Goal: Transaction & Acquisition: Purchase product/service

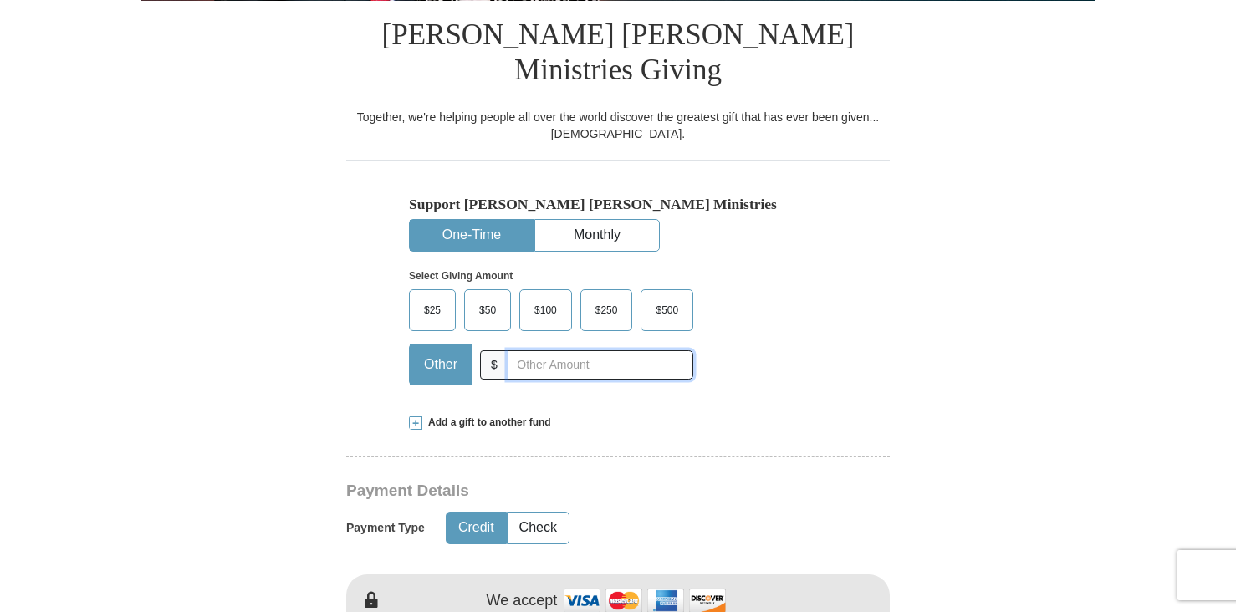
click at [532, 350] on input "text" at bounding box center [601, 364] width 186 height 29
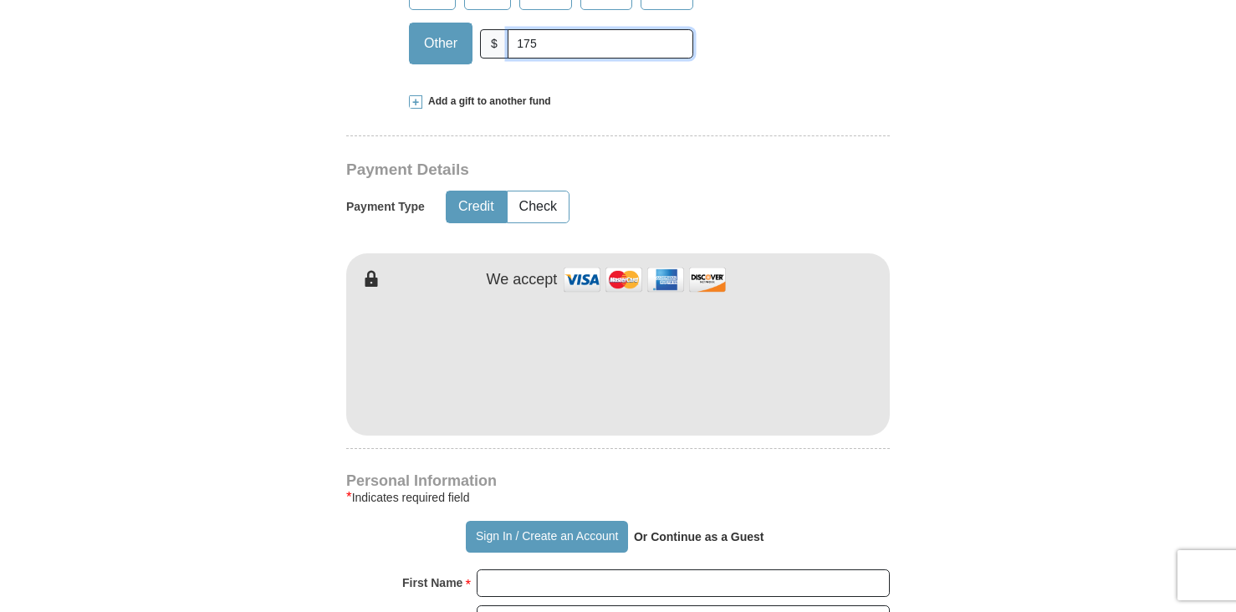
scroll to position [753, 0]
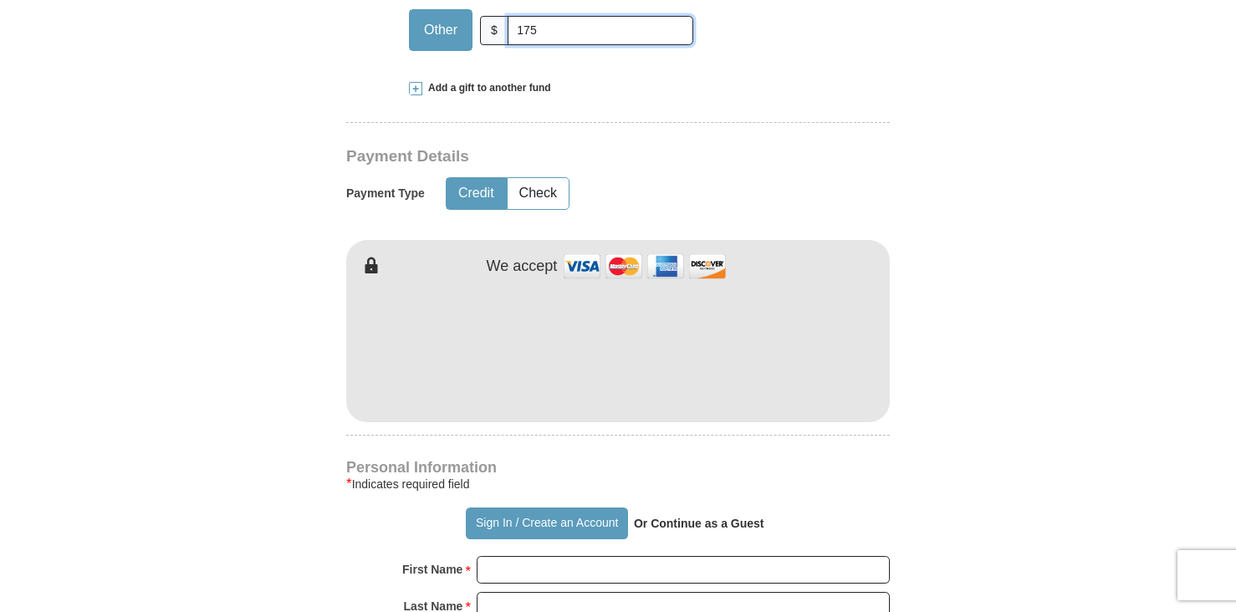
type input "175"
click at [698, 461] on h4 "Personal Information" at bounding box center [618, 467] width 544 height 13
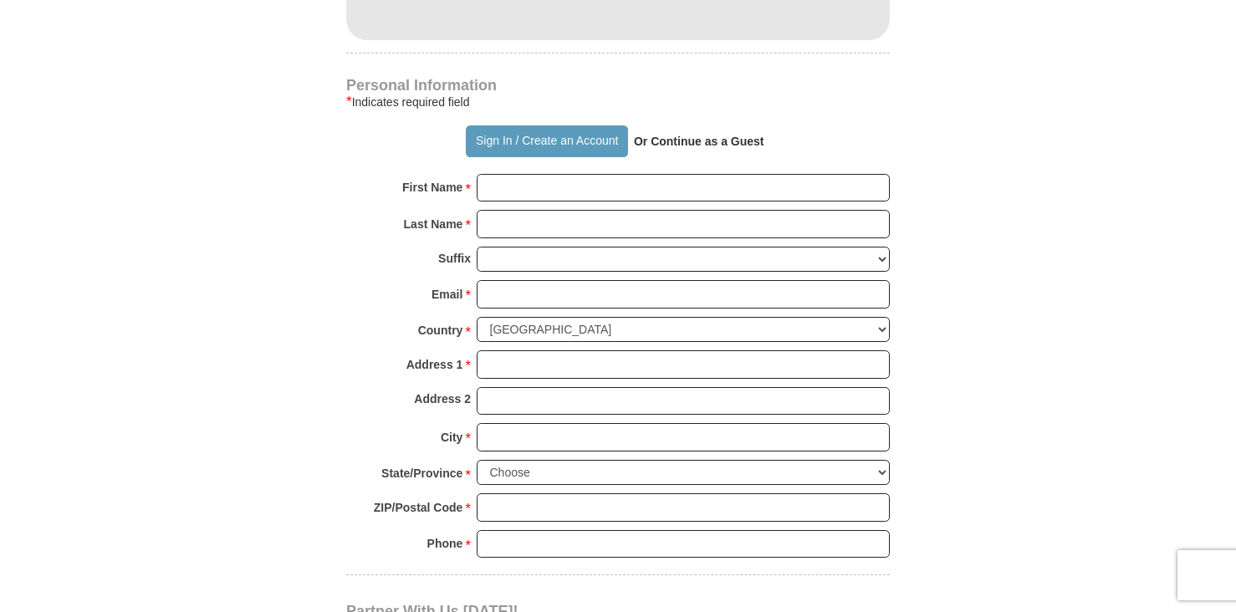
scroll to position [1171, 0]
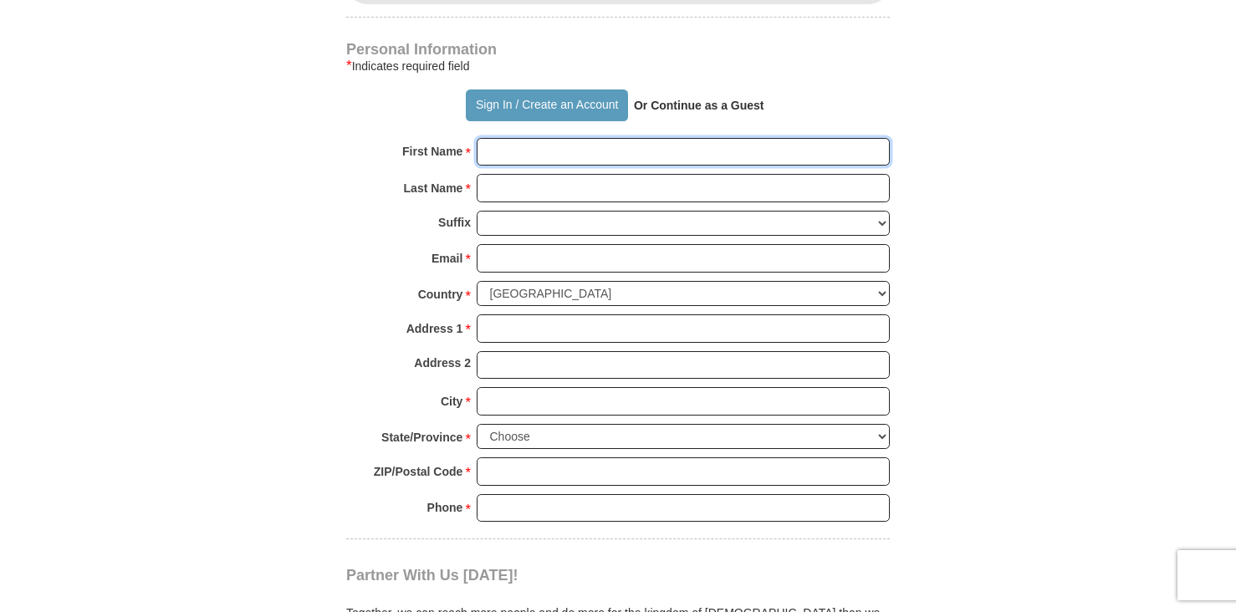
click at [594, 138] on input "First Name *" at bounding box center [683, 152] width 413 height 28
type input "[PERSON_NAME]"
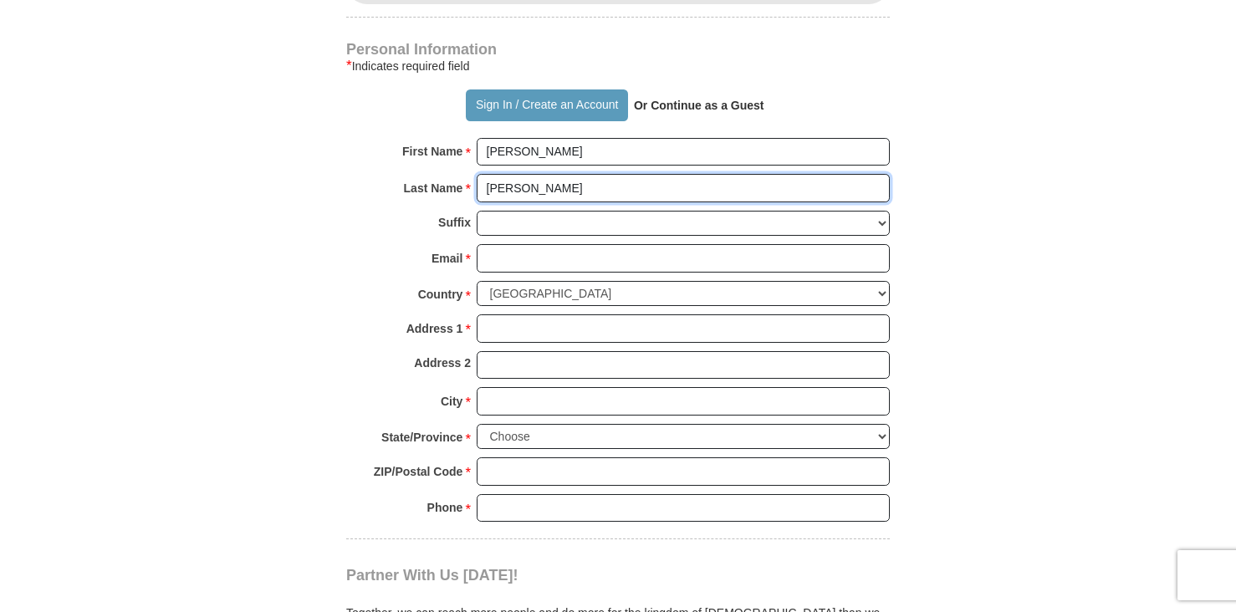
type input "[PERSON_NAME]"
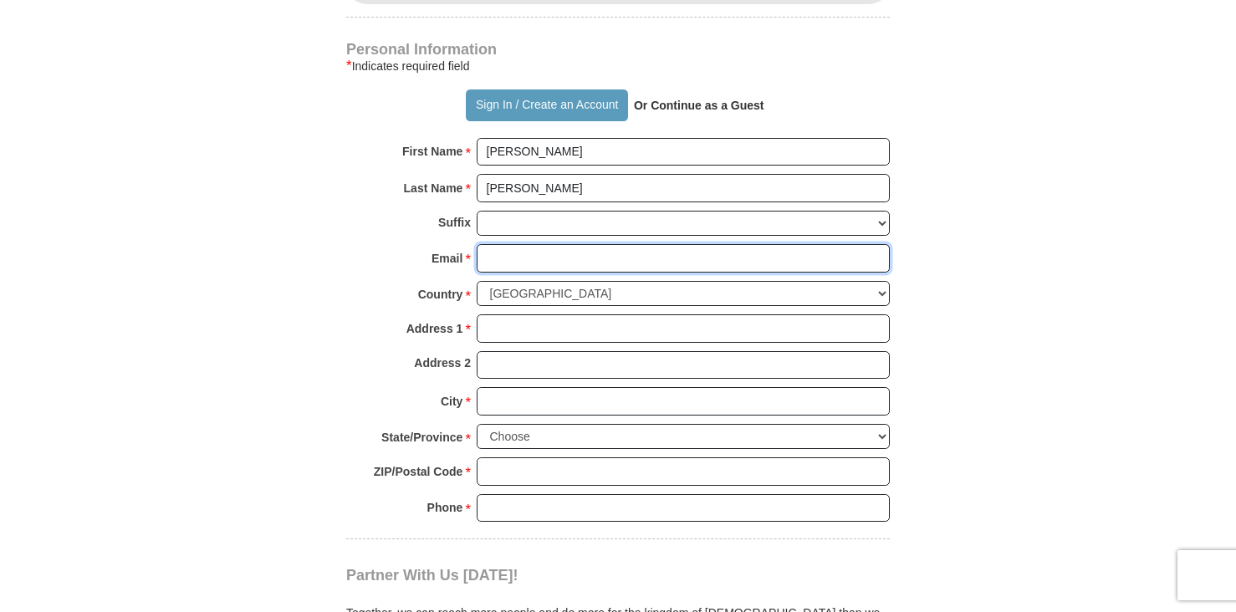
click at [561, 244] on input "Email *" at bounding box center [683, 258] width 413 height 28
type input "[EMAIL_ADDRESS][DOMAIN_NAME]"
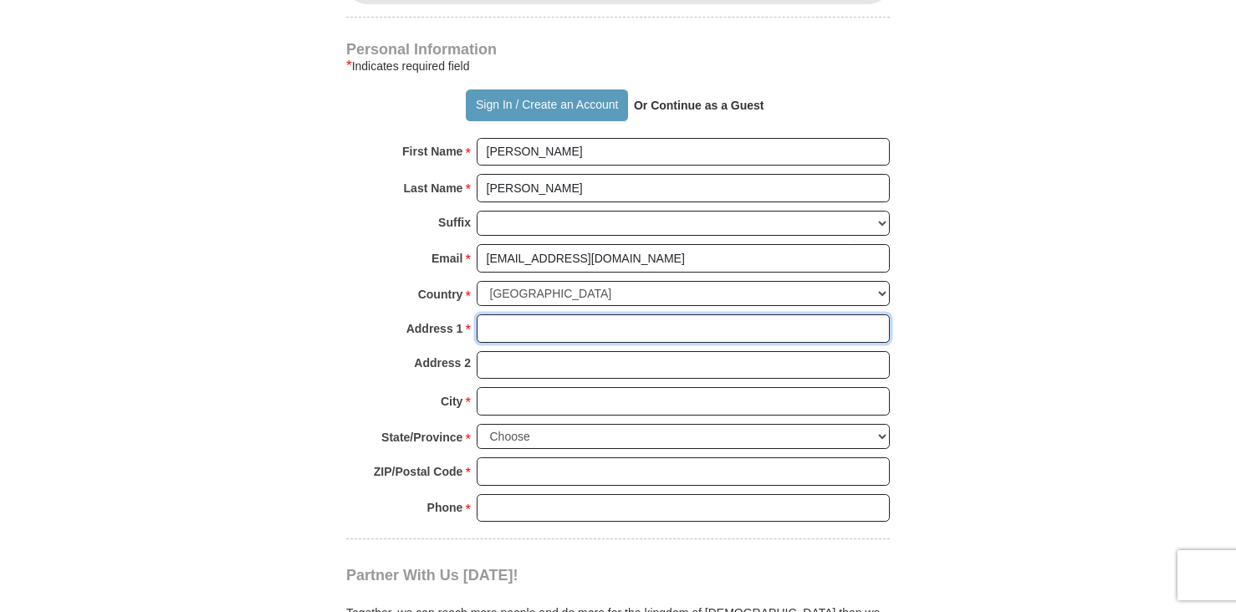
click at [595, 314] on input "Address 1 *" at bounding box center [683, 328] width 413 height 28
type input "[STREET_ADDRESS]"
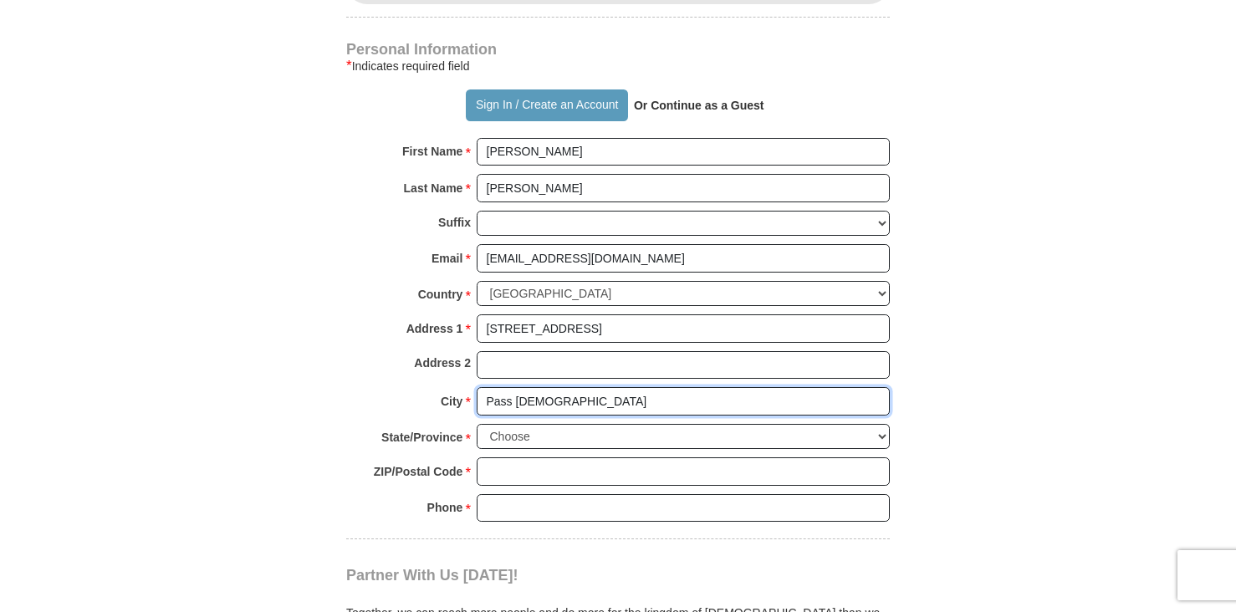
type input "Pass [DEMOGRAPHIC_DATA]"
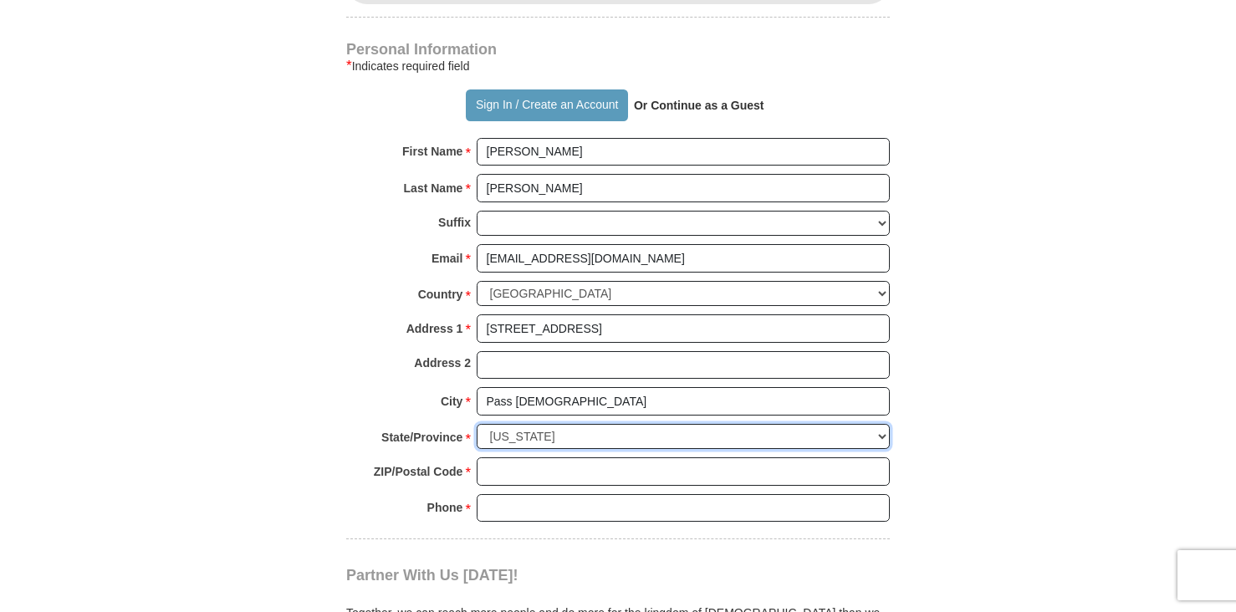
select select "MS"
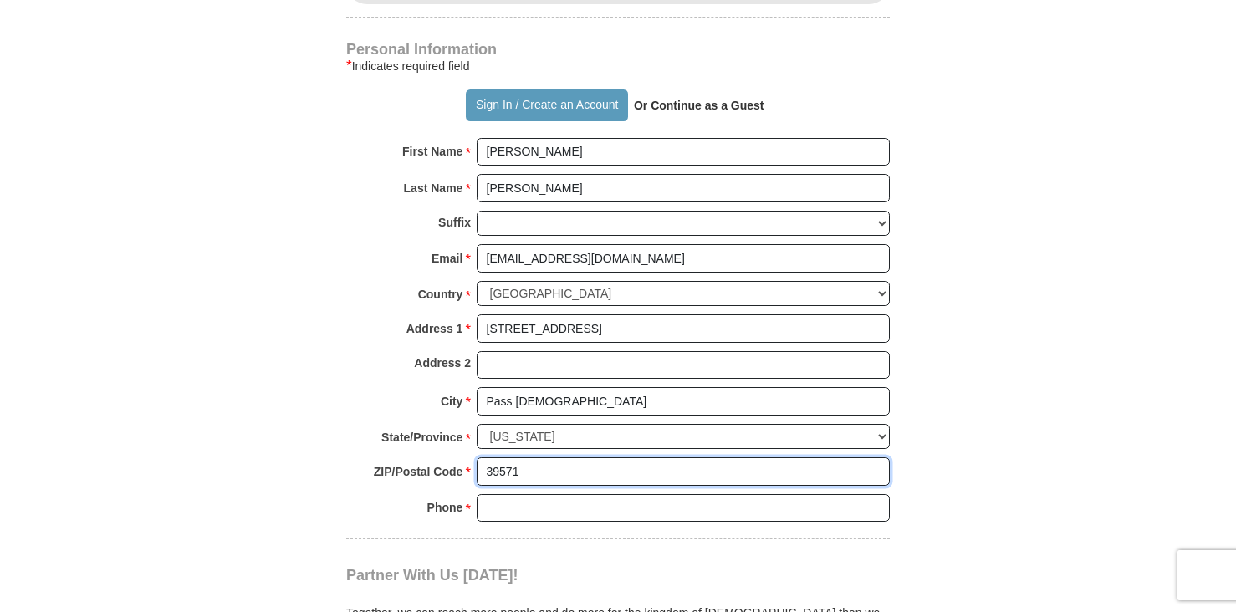
type input "39571"
type input "2282224222"
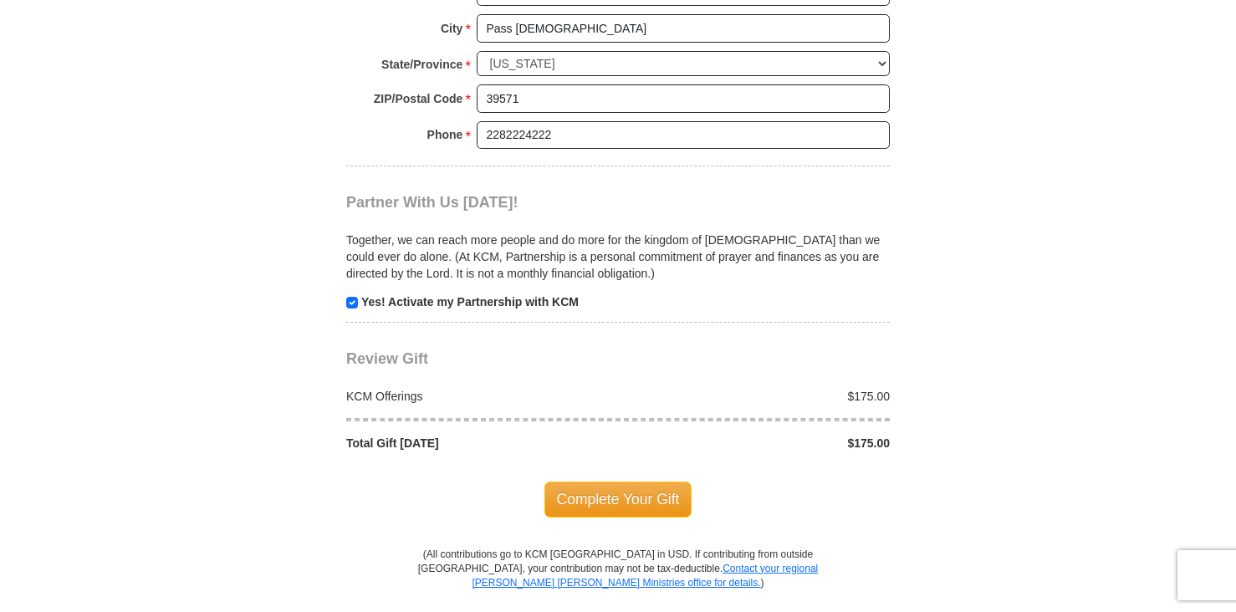
scroll to position [1589, 0]
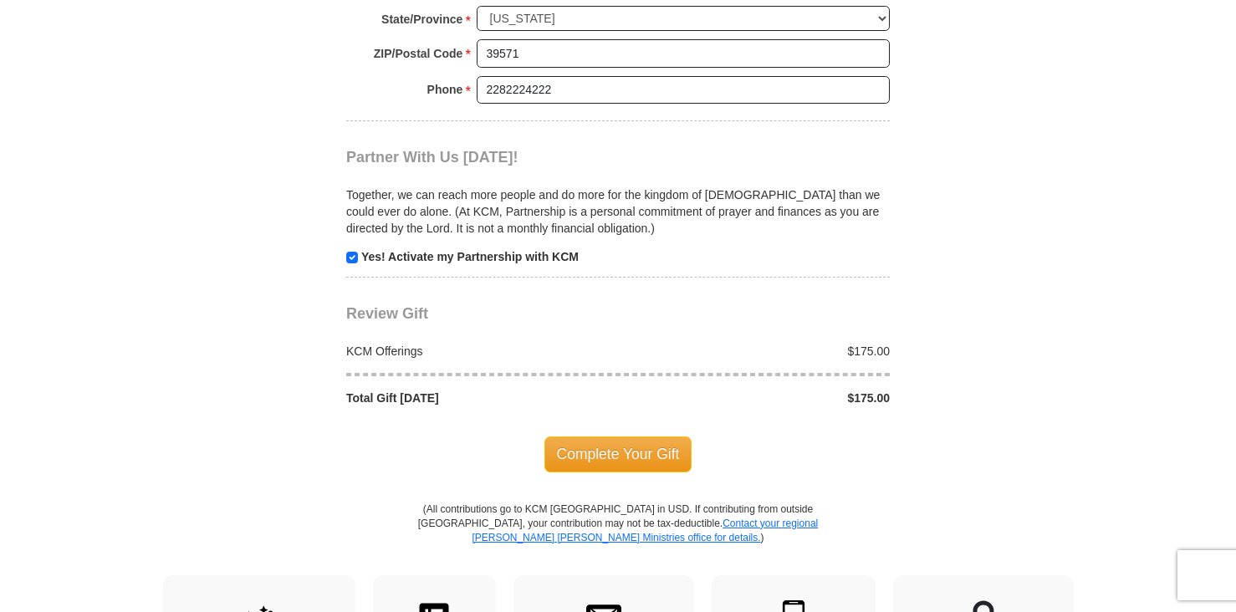
click at [359, 248] on p "Yes! Activate my Partnership with KCM" at bounding box center [618, 256] width 544 height 17
click at [353, 252] on input "checkbox" at bounding box center [352, 258] width 12 height 12
checkbox input "false"
click at [609, 437] on span "Complete Your Gift" at bounding box center [618, 454] width 148 height 35
